Goal: Task Accomplishment & Management: Manage account settings

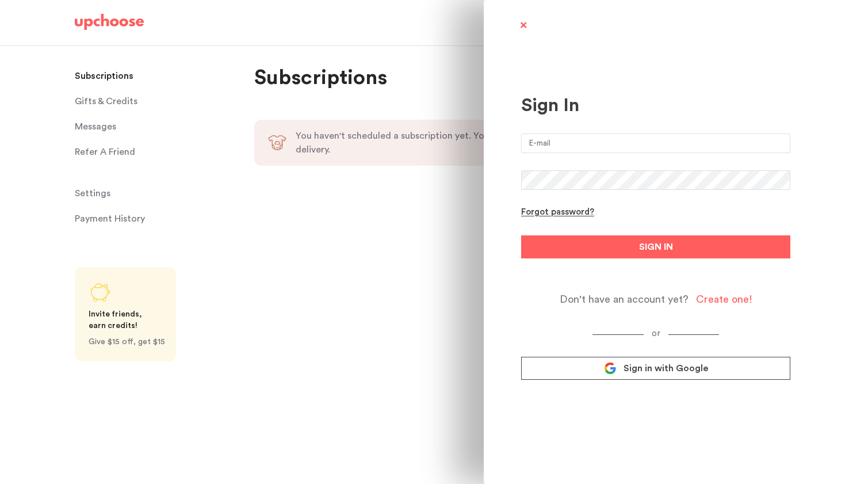
click at [578, 142] on input "email" at bounding box center [655, 143] width 269 height 20
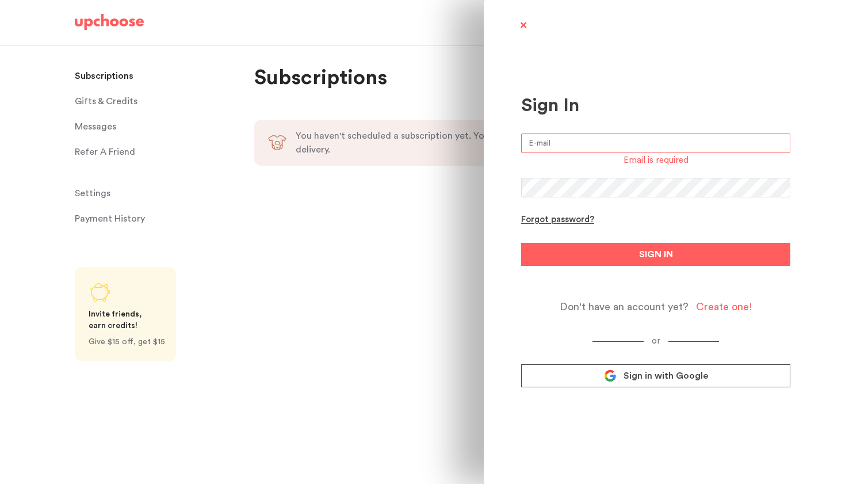
click at [541, 380] on link "Sign in with Google" at bounding box center [655, 375] width 269 height 23
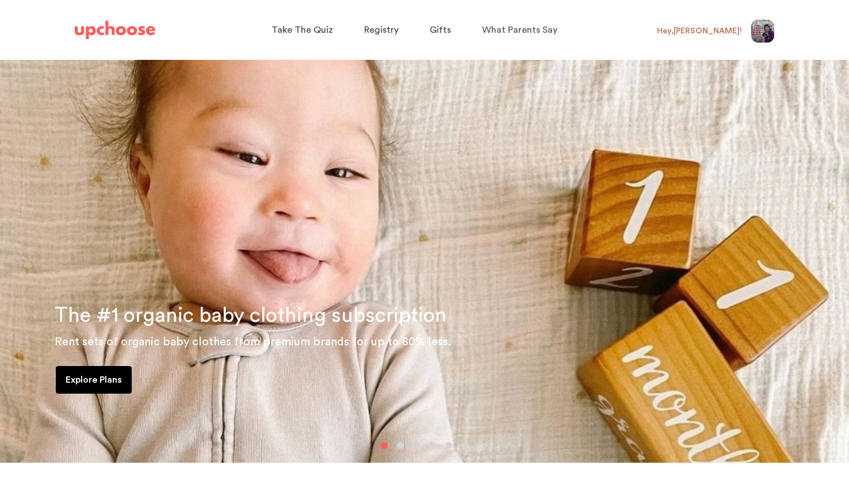
click at [728, 33] on div "Hey, Kristen !" at bounding box center [699, 31] width 85 height 10
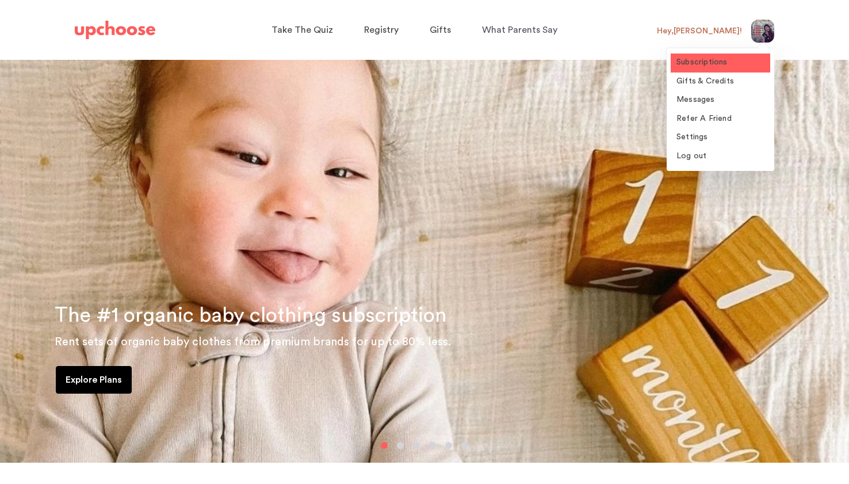
click at [710, 66] on span "Subscriptions" at bounding box center [701, 62] width 51 height 8
